Goal: Find specific page/section: Locate a particular part of the current website

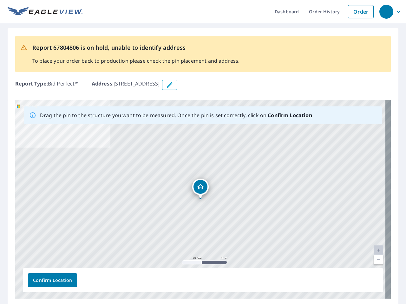
click at [203, 152] on div "[STREET_ADDRESS]" at bounding box center [202, 199] width 375 height 199
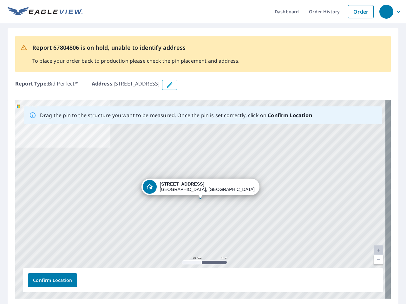
click at [386, 11] on div "button" at bounding box center [386, 12] width 14 height 14
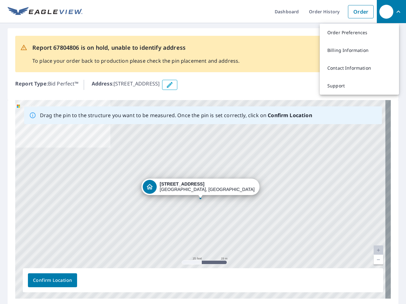
click at [173, 85] on icon "button" at bounding box center [170, 85] width 8 height 8
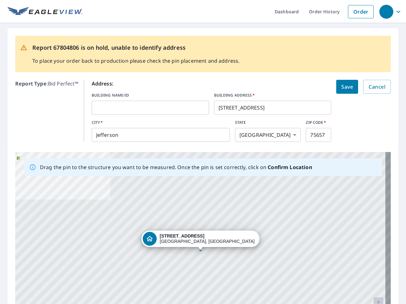
click at [200, 199] on div "[STREET_ADDRESS]" at bounding box center [202, 251] width 375 height 199
click at [373, 251] on div "[STREET_ADDRESS]" at bounding box center [202, 251] width 375 height 199
click at [373, 260] on div "[STREET_ADDRESS]" at bounding box center [202, 251] width 375 height 199
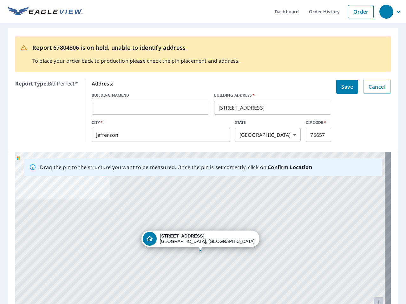
click at [52, 281] on div "[STREET_ADDRESS]" at bounding box center [202, 251] width 375 height 199
